Goal: Transaction & Acquisition: Purchase product/service

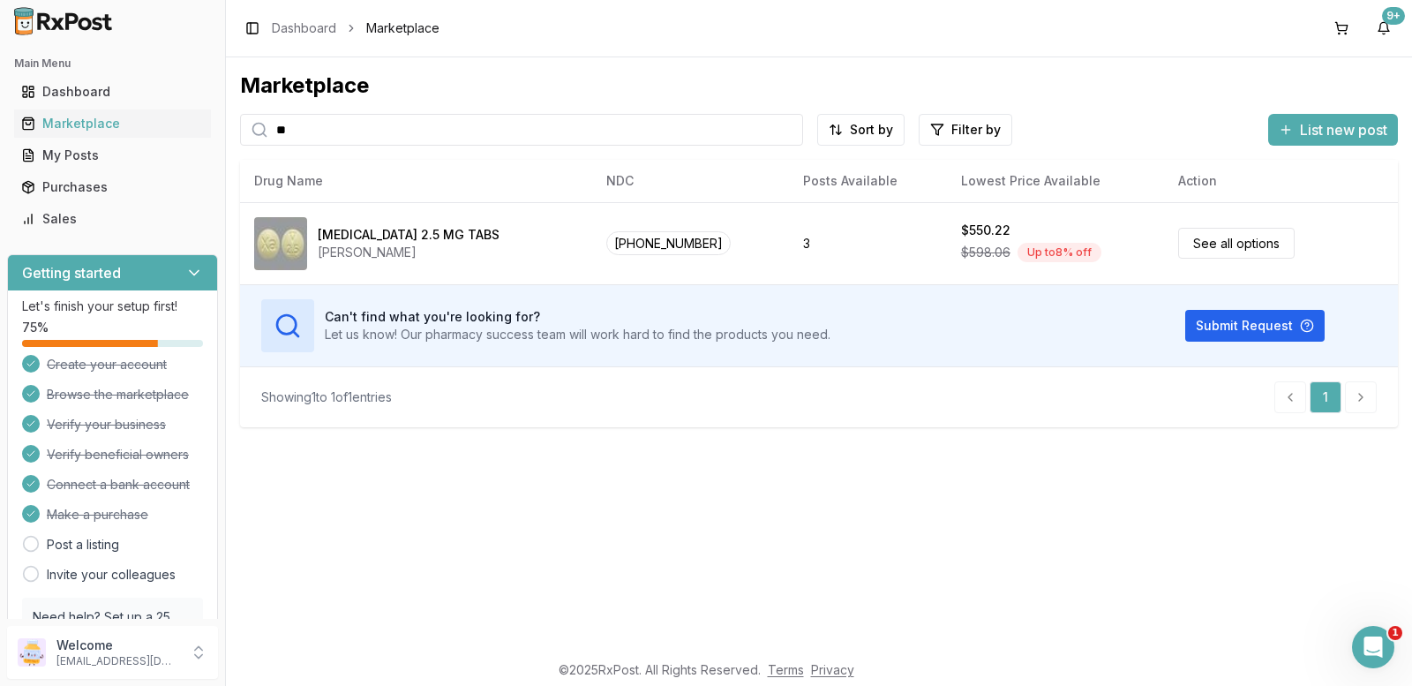
type input "*"
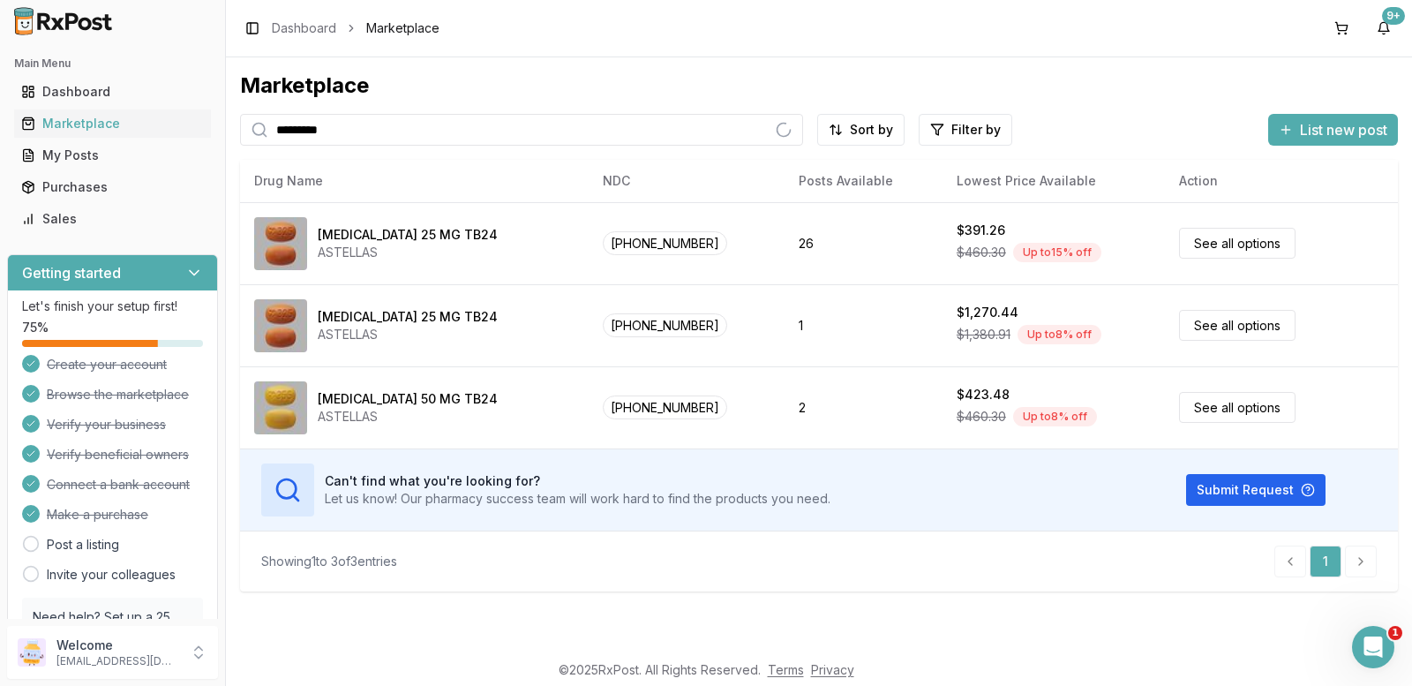
type input "*********"
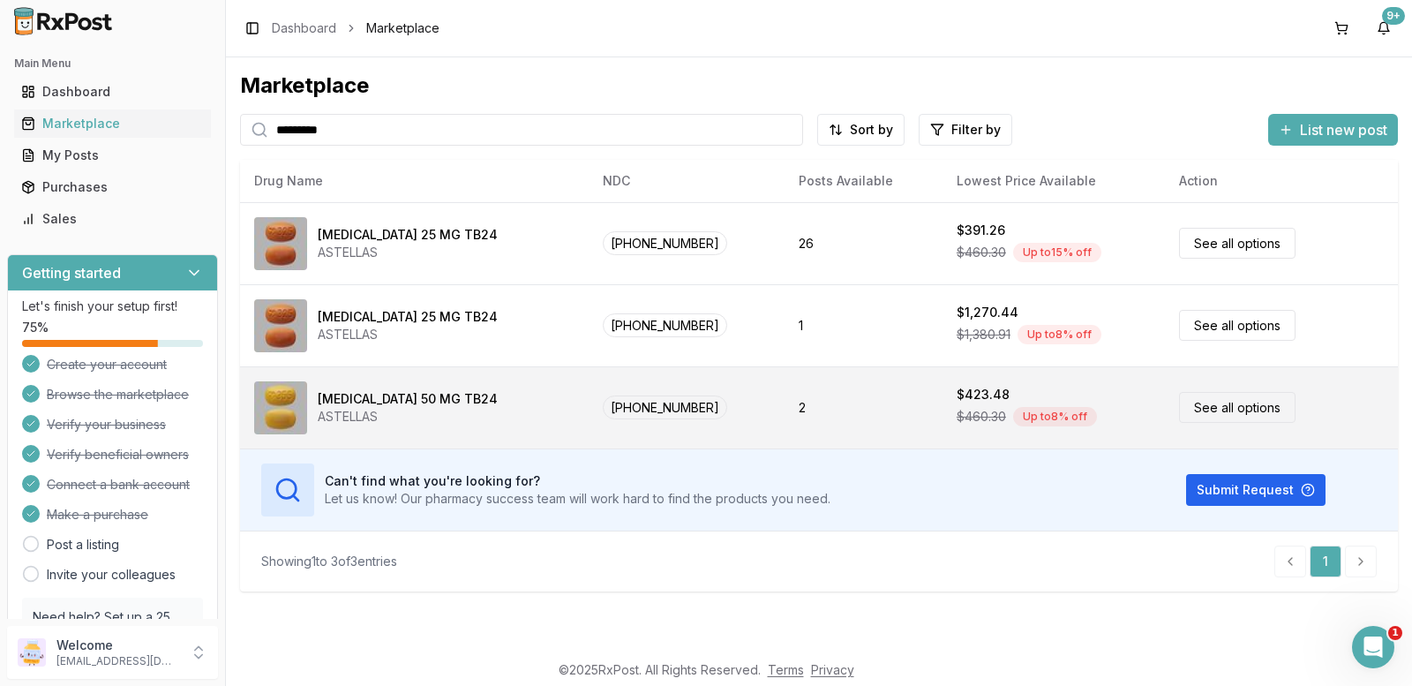
click at [506, 409] on div "[MEDICAL_DATA] 50 MG TB24 ASTELLAS" at bounding box center [414, 407] width 320 height 53
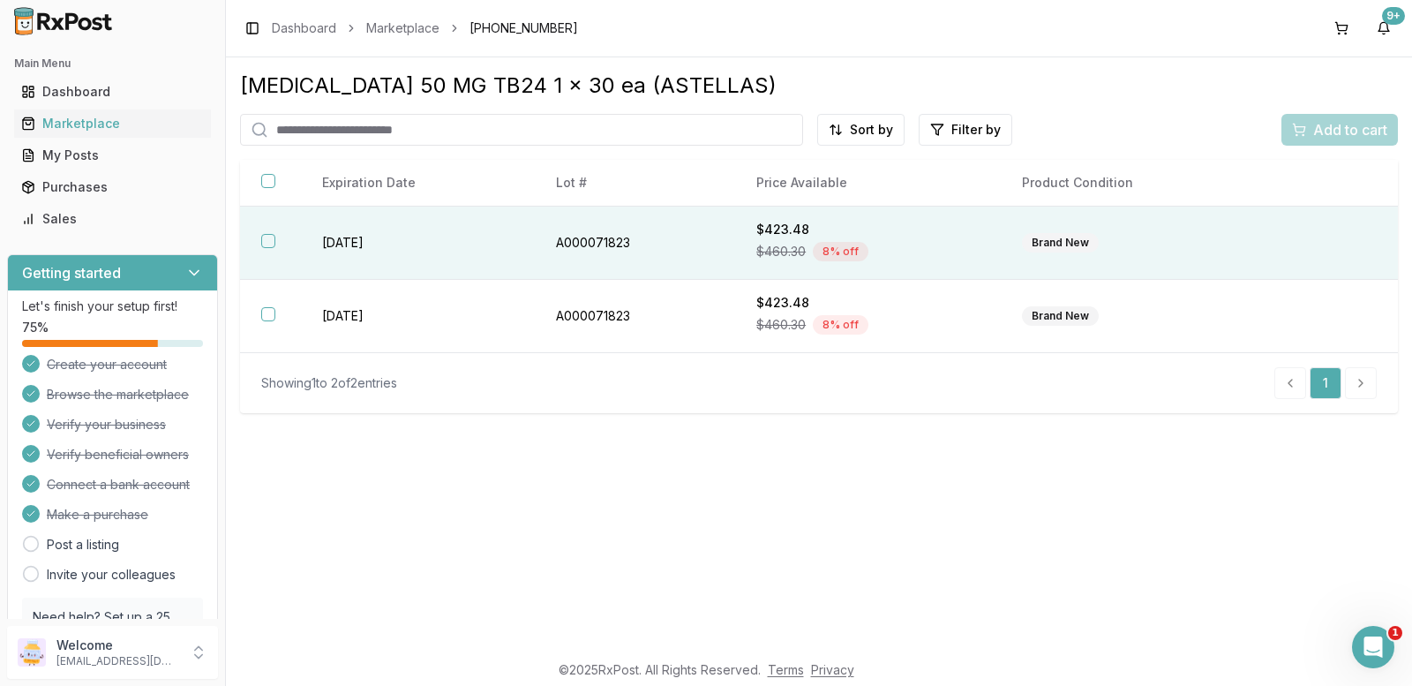
click at [269, 237] on button "button" at bounding box center [268, 241] width 14 height 14
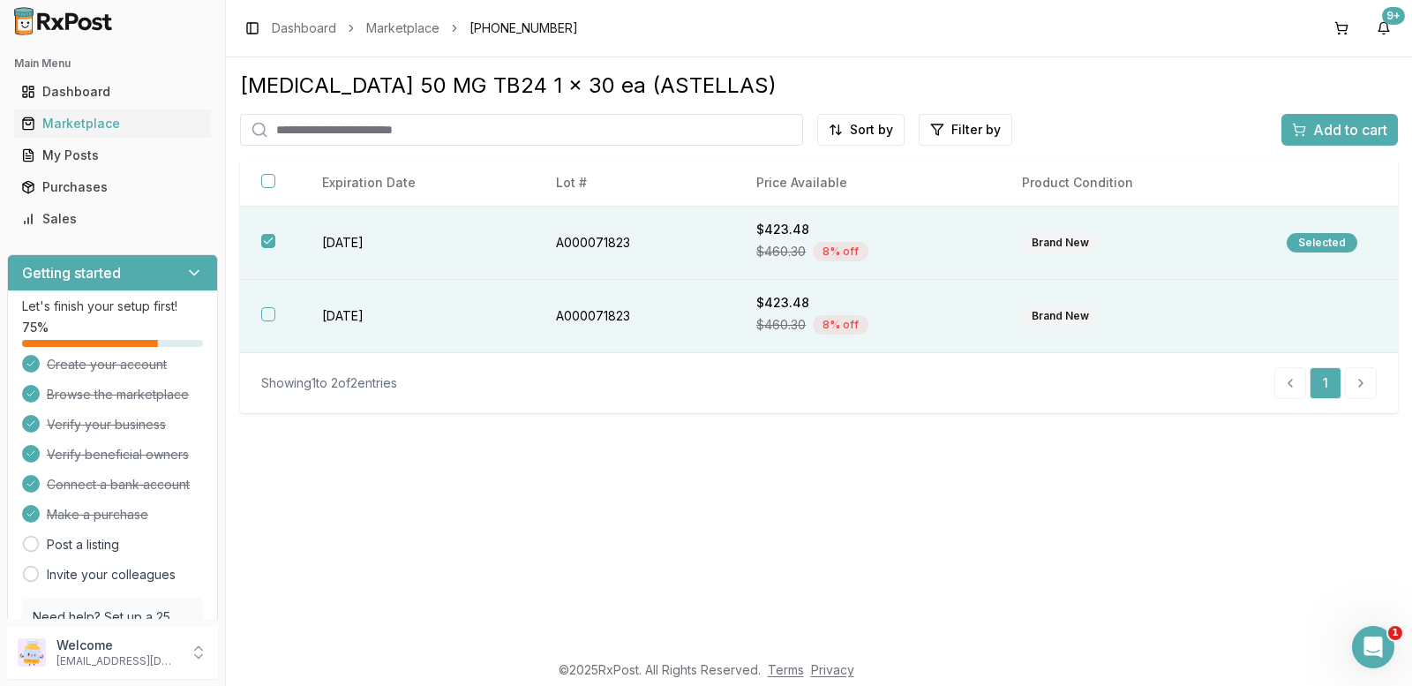
click at [269, 311] on button "button" at bounding box center [268, 314] width 14 height 14
click at [1317, 125] on span "Add to cart" at bounding box center [1350, 129] width 74 height 21
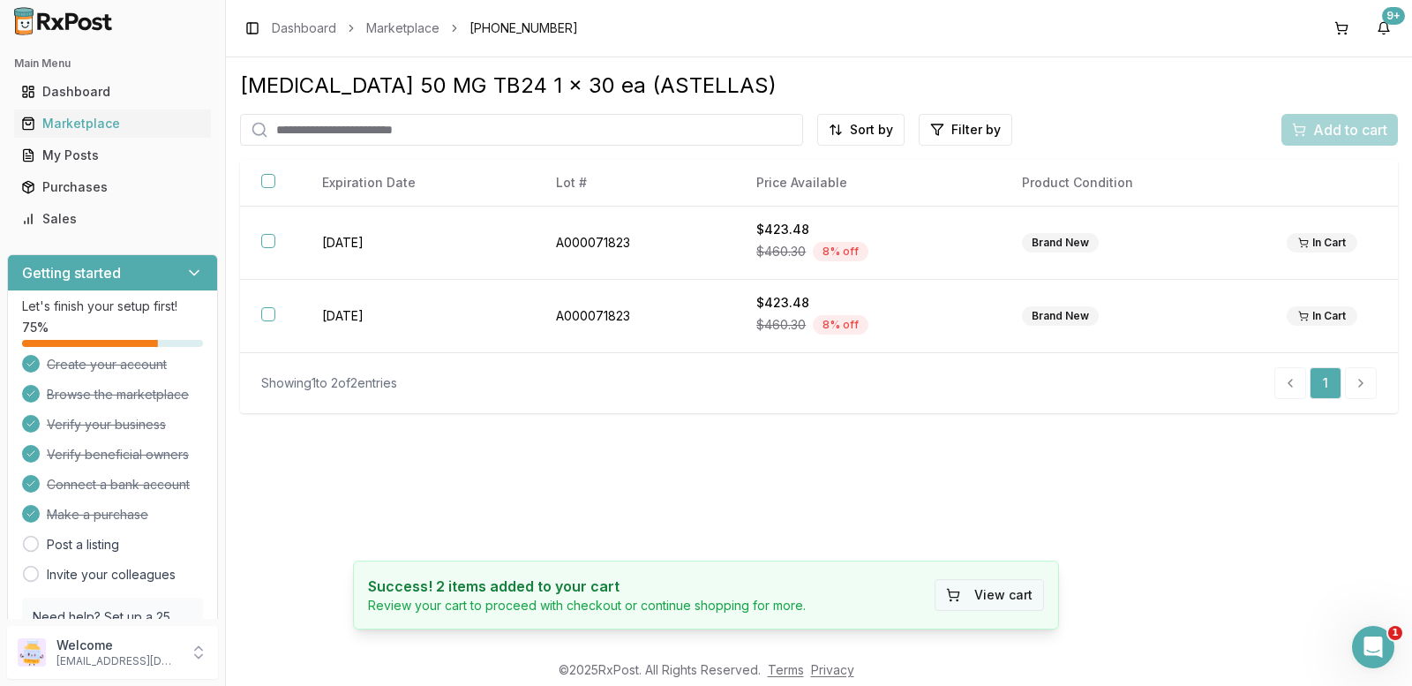
click at [1018, 599] on button "View cart" at bounding box center [989, 595] width 109 height 32
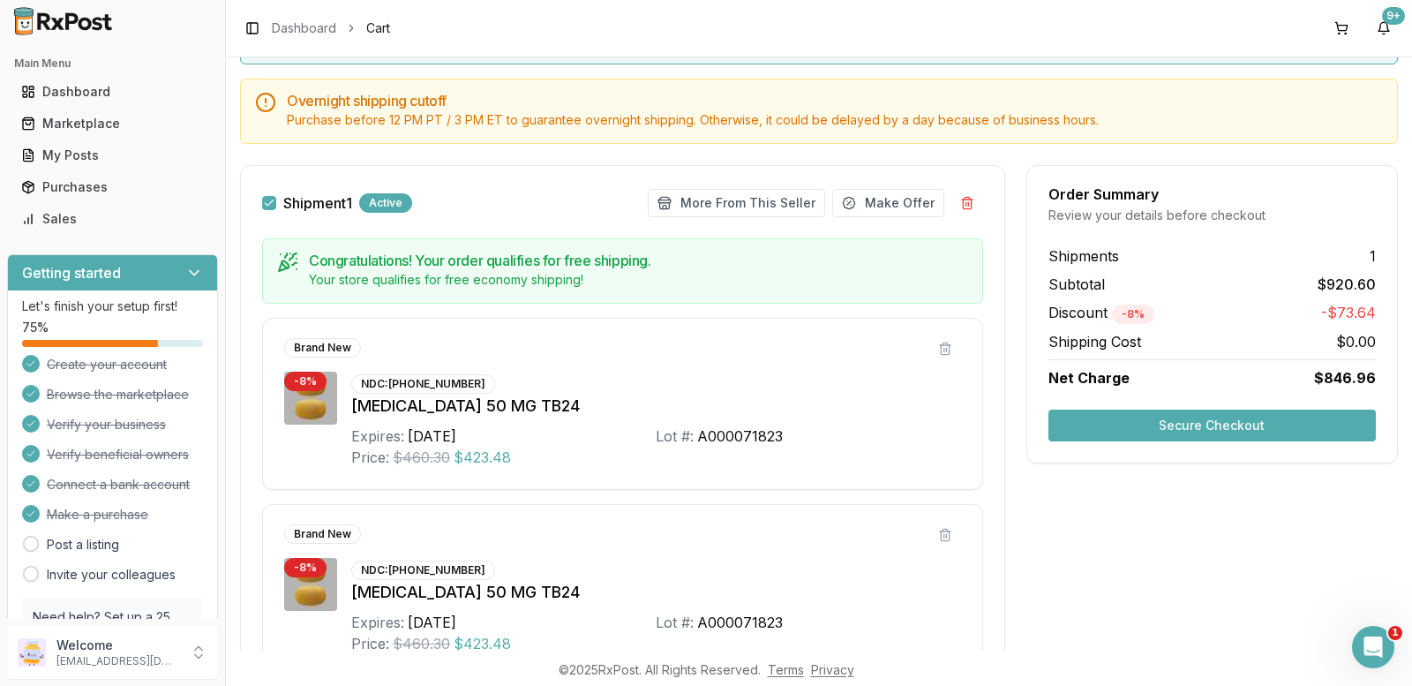
scroll to position [177, 0]
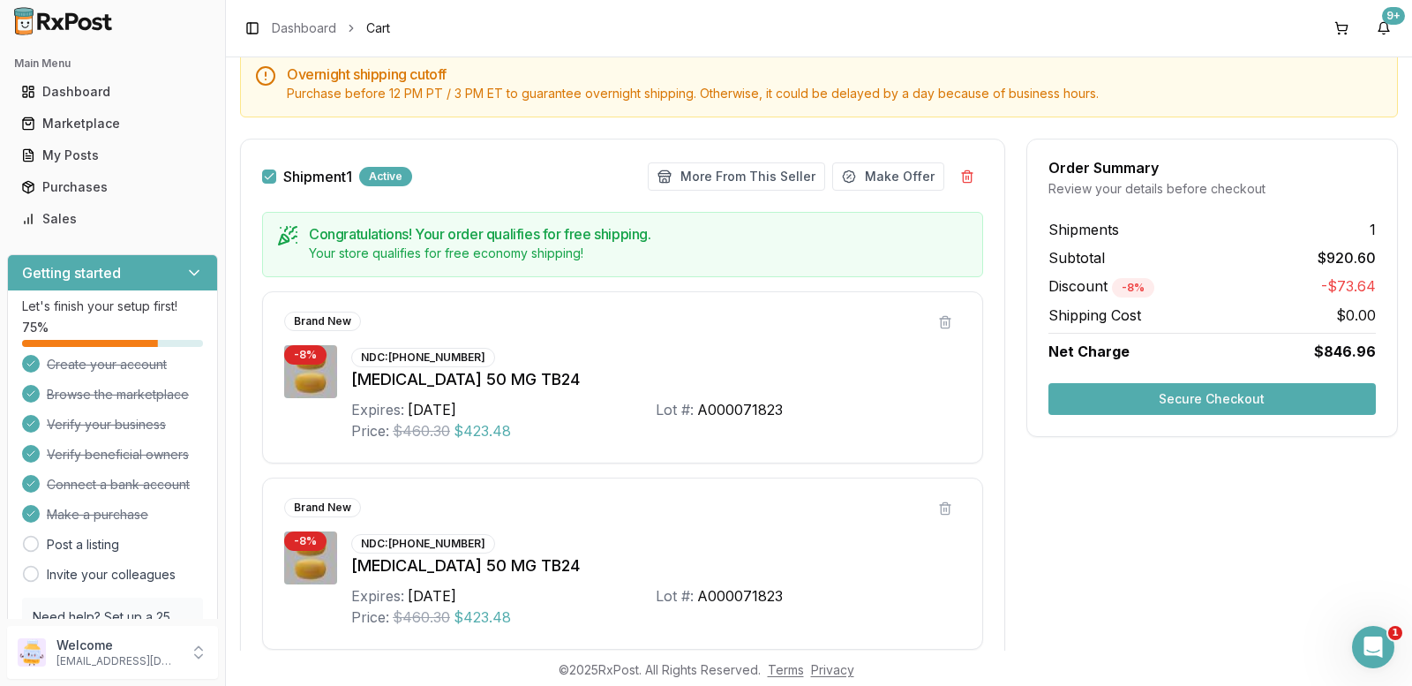
click at [1197, 405] on button "Secure Checkout" at bounding box center [1212, 399] width 327 height 32
